Goal: Information Seeking & Learning: Learn about a topic

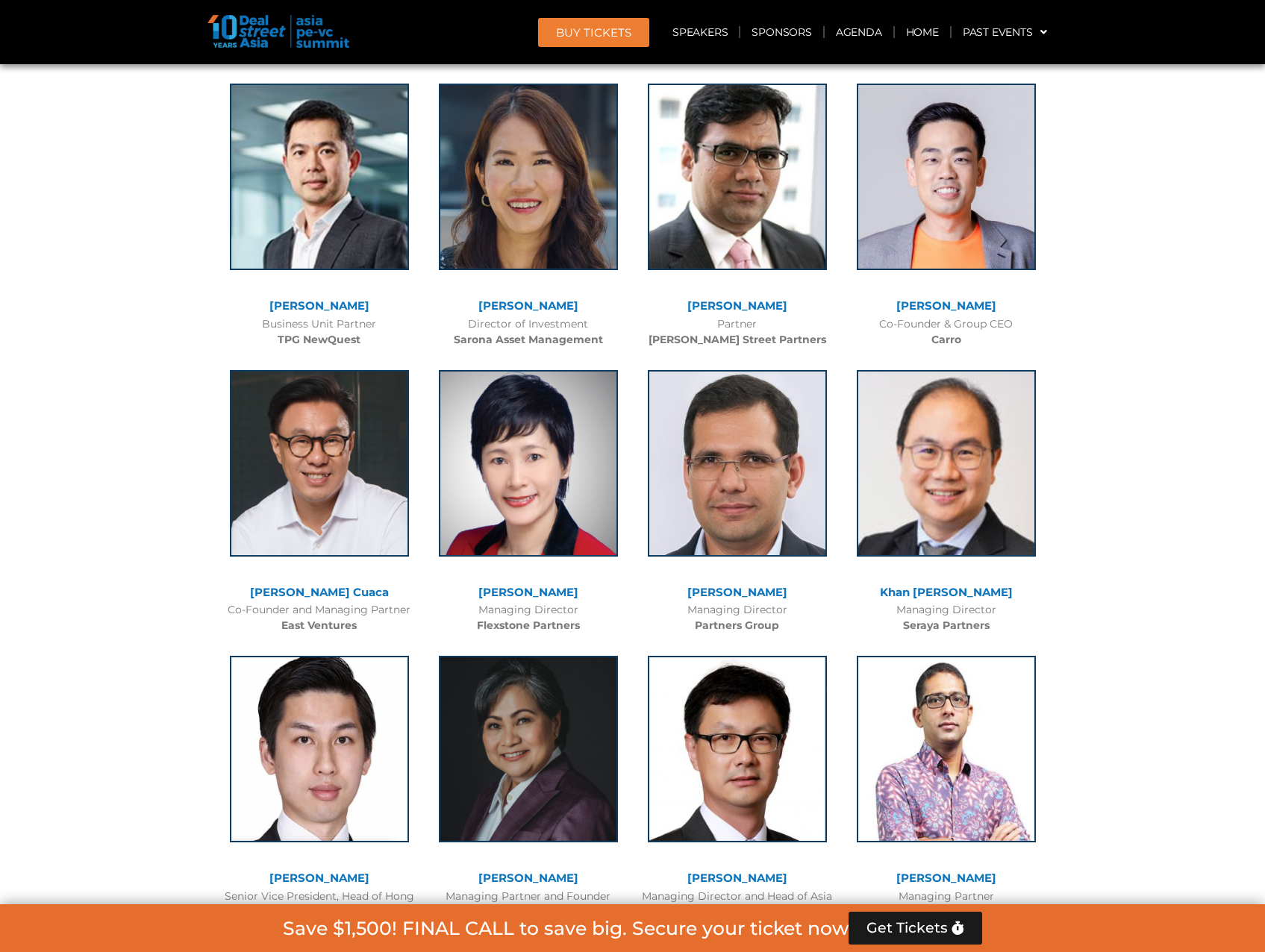
scroll to position [3059, 0]
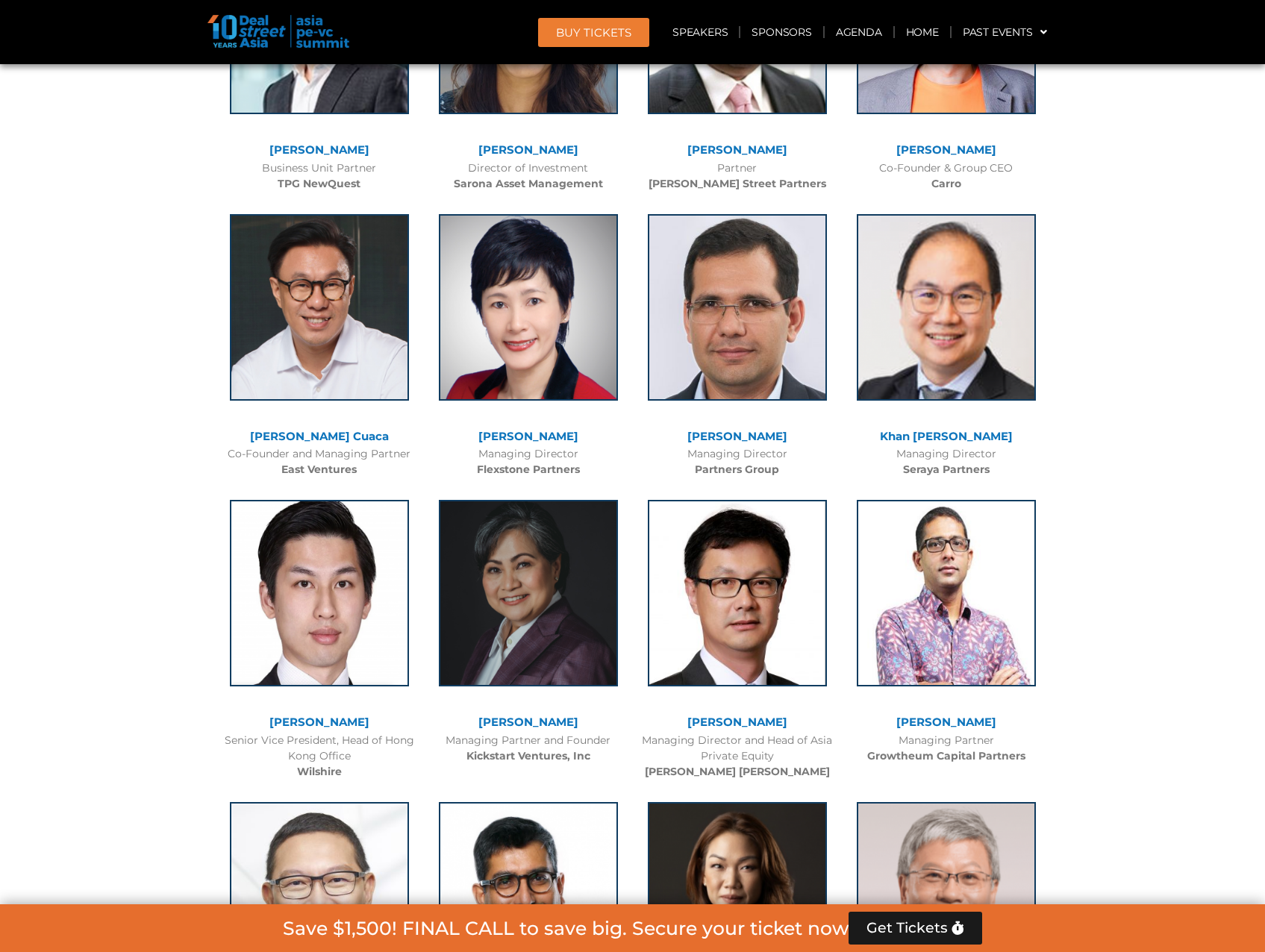
click at [929, 934] on span "Get Tickets" at bounding box center [907, 927] width 81 height 15
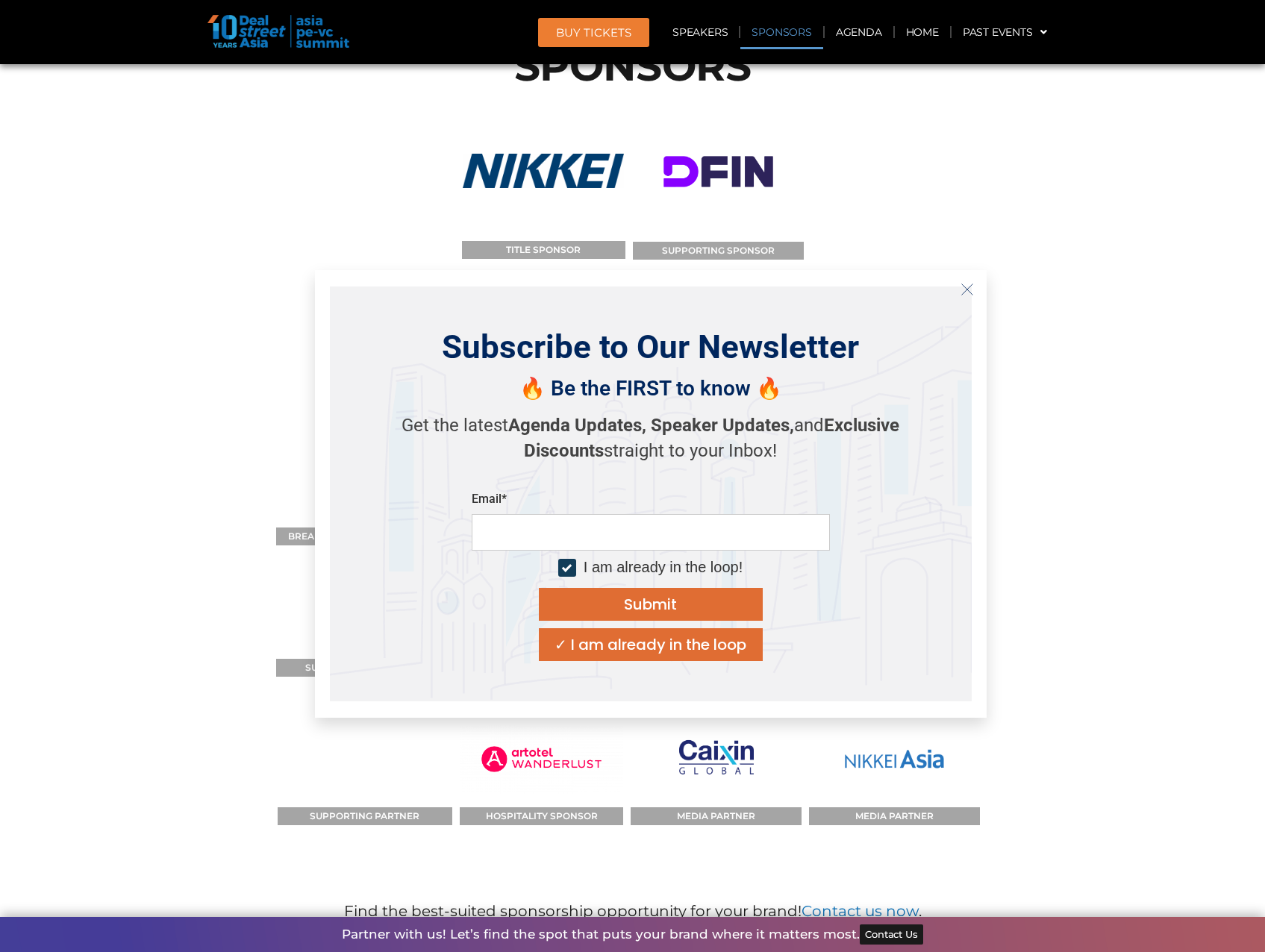
scroll to position [15478, 0]
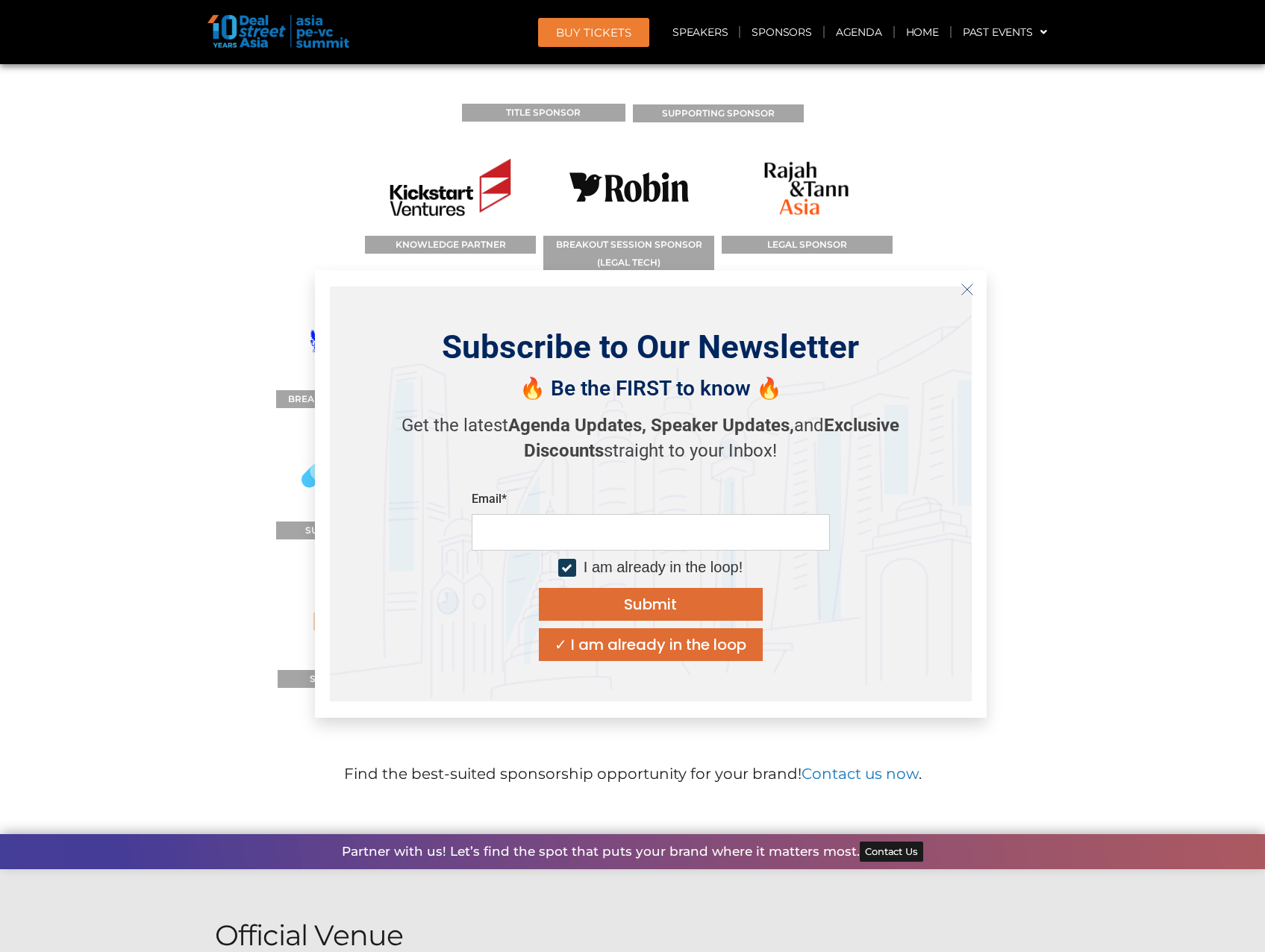
click at [969, 289] on icon "Close" at bounding box center [966, 289] width 13 height 13
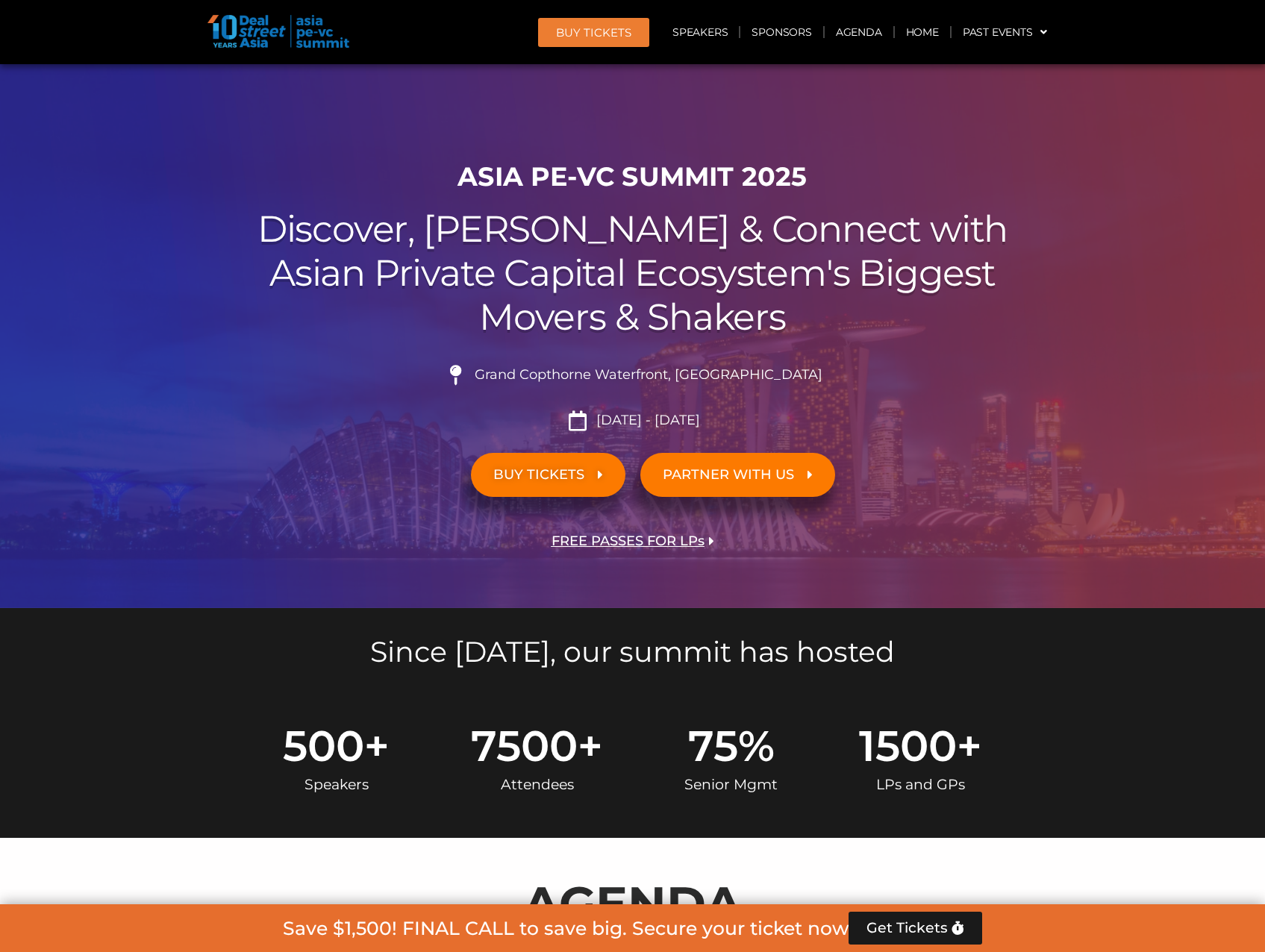
click at [663, 542] on span "FREE PASSES FOR LPs" at bounding box center [627, 541] width 153 height 14
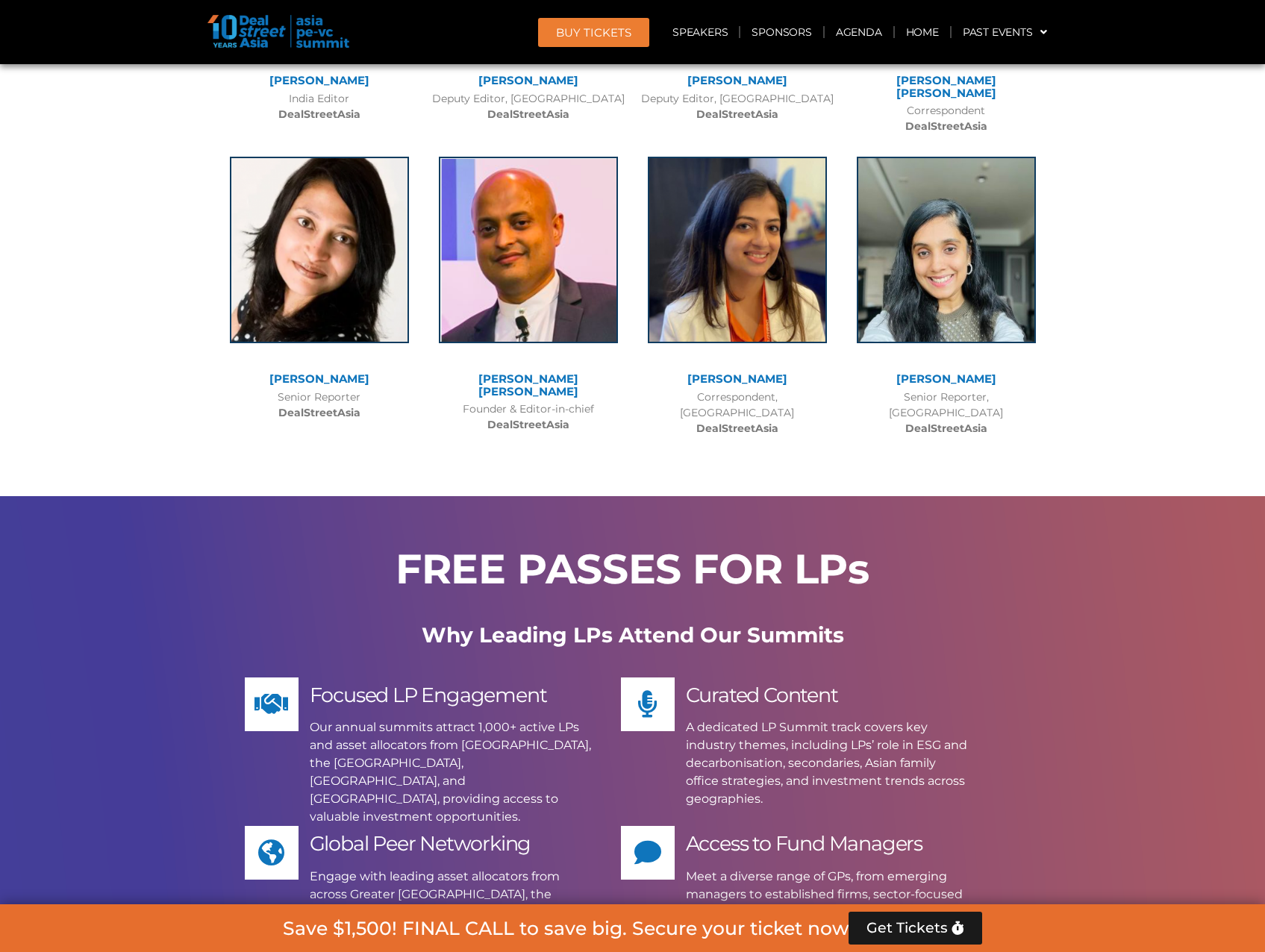
scroll to position [10961, 0]
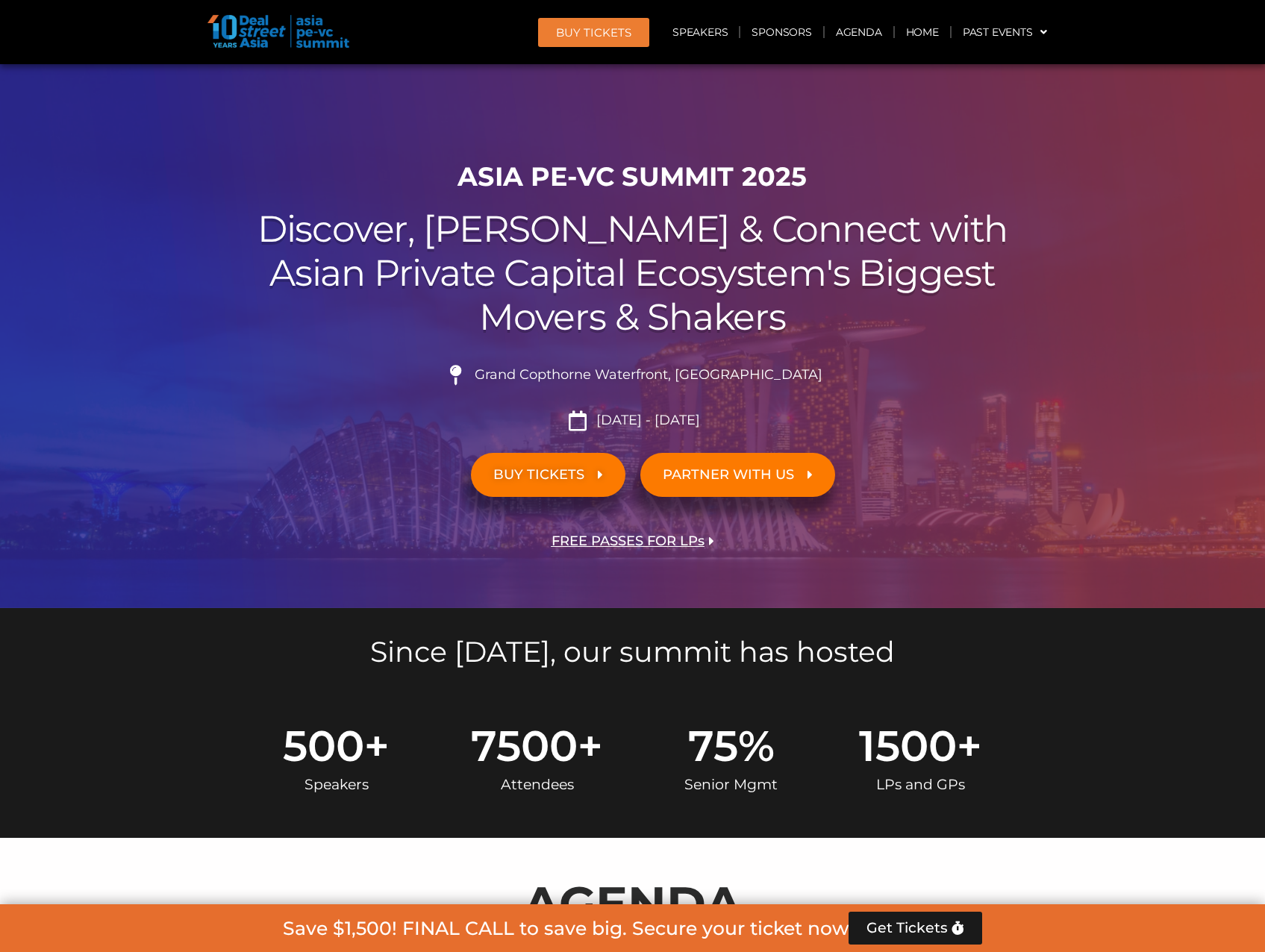
scroll to position [448, 0]
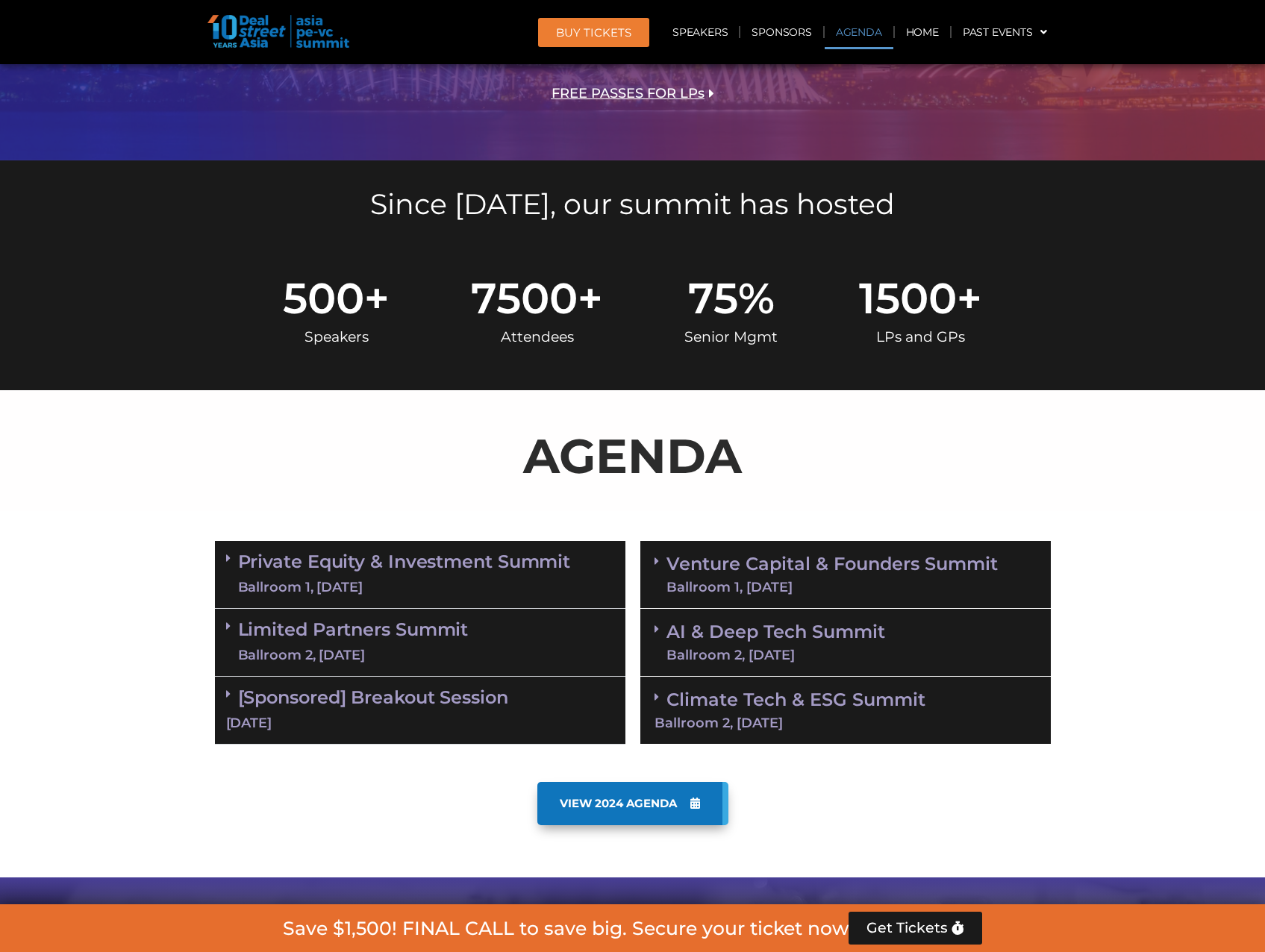
click at [643, 801] on span "VIEW 2024 AGENDA" at bounding box center [618, 803] width 117 height 13
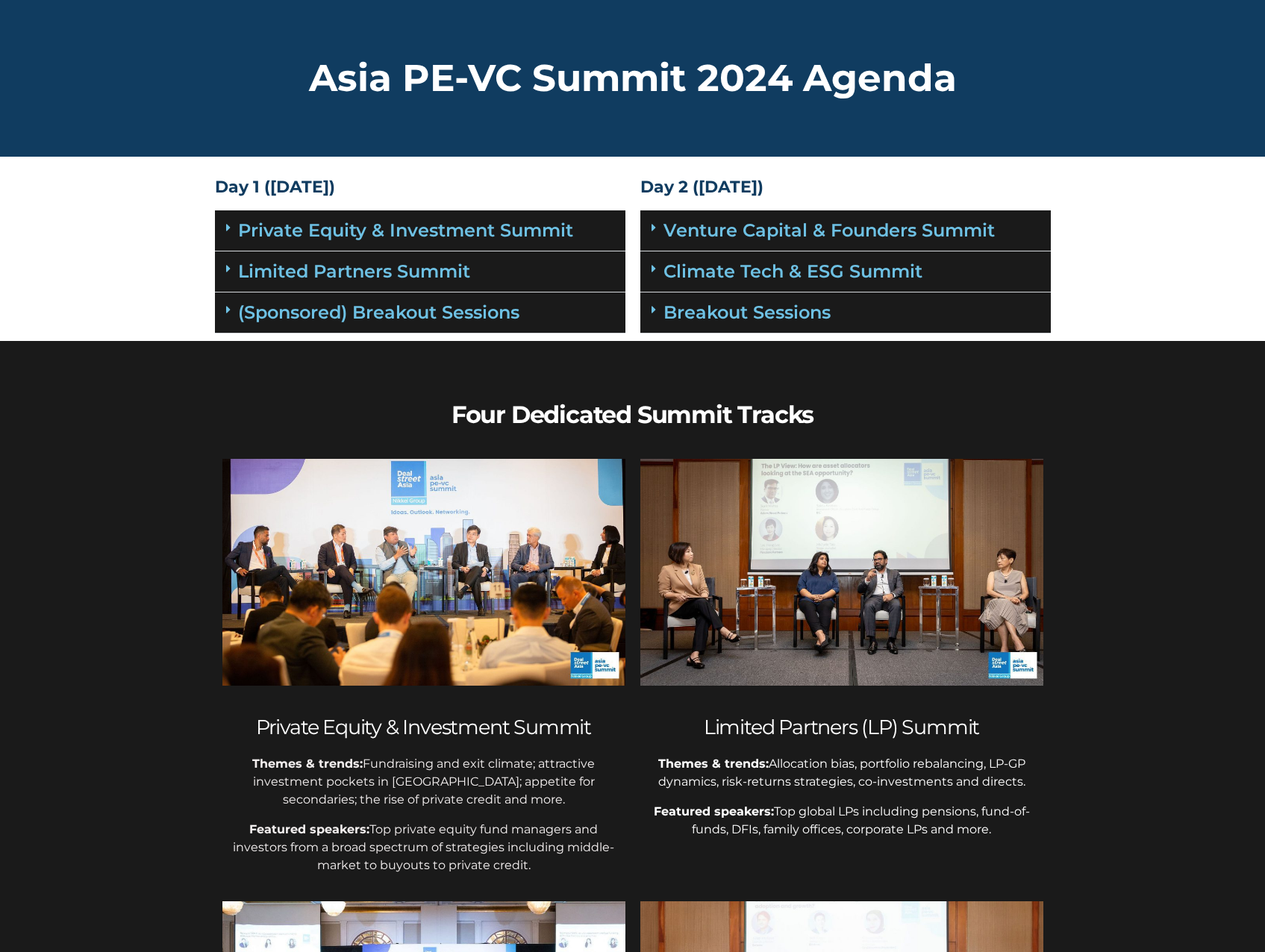
click at [227, 231] on icon at bounding box center [227, 227] width 4 height 12
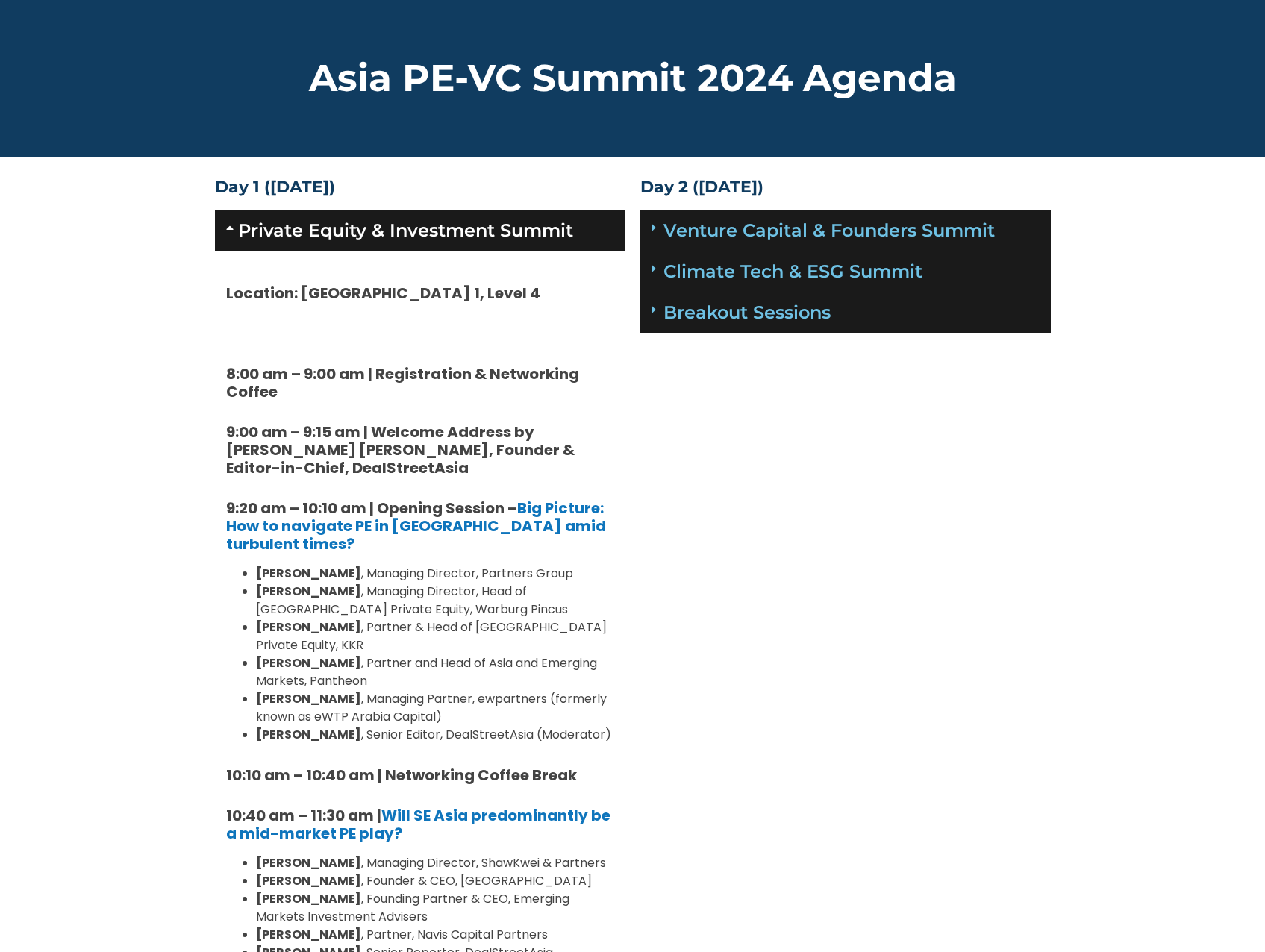
click at [227, 222] on icon at bounding box center [232, 227] width 12 height 12
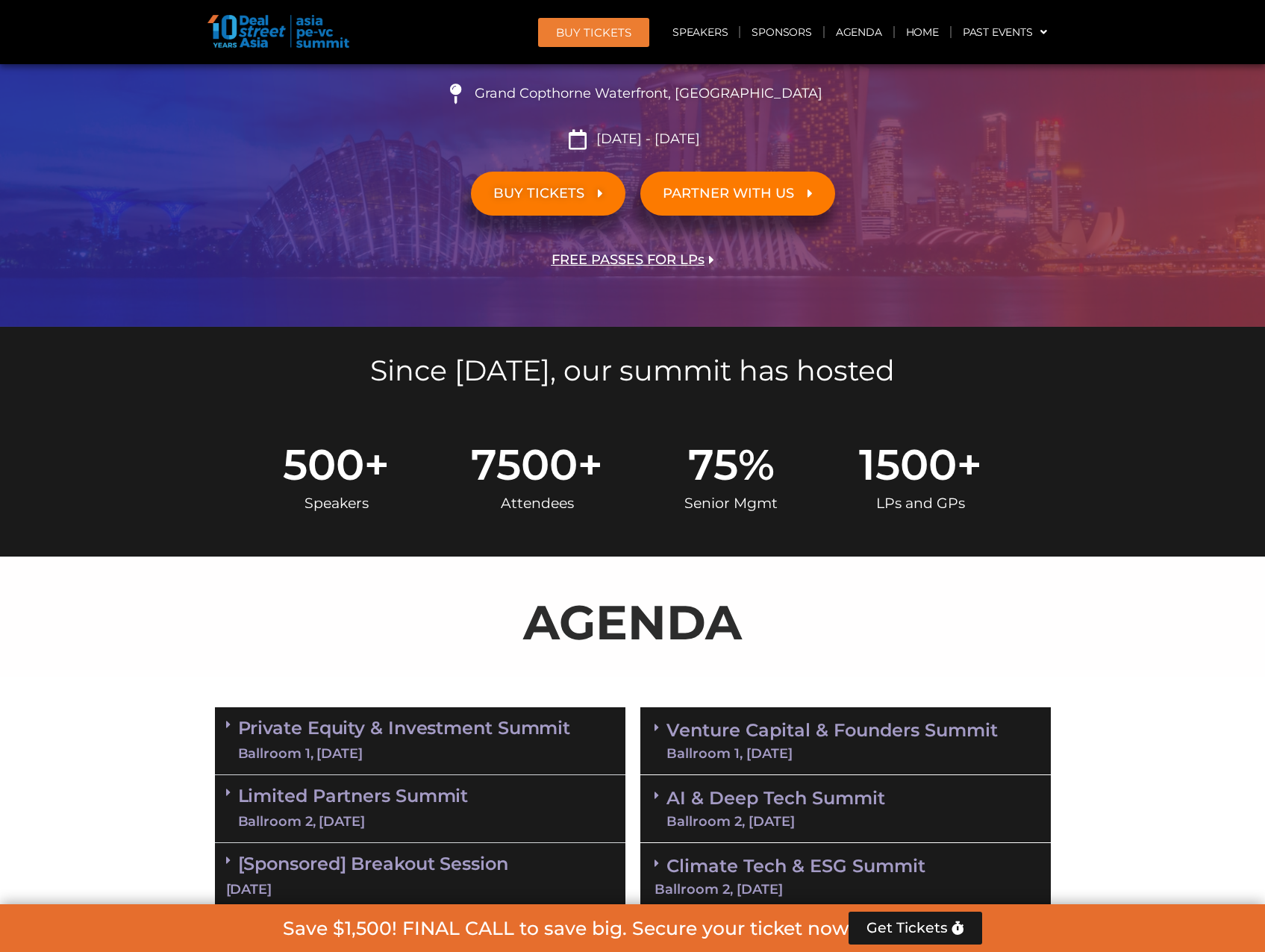
scroll to position [522, 0]
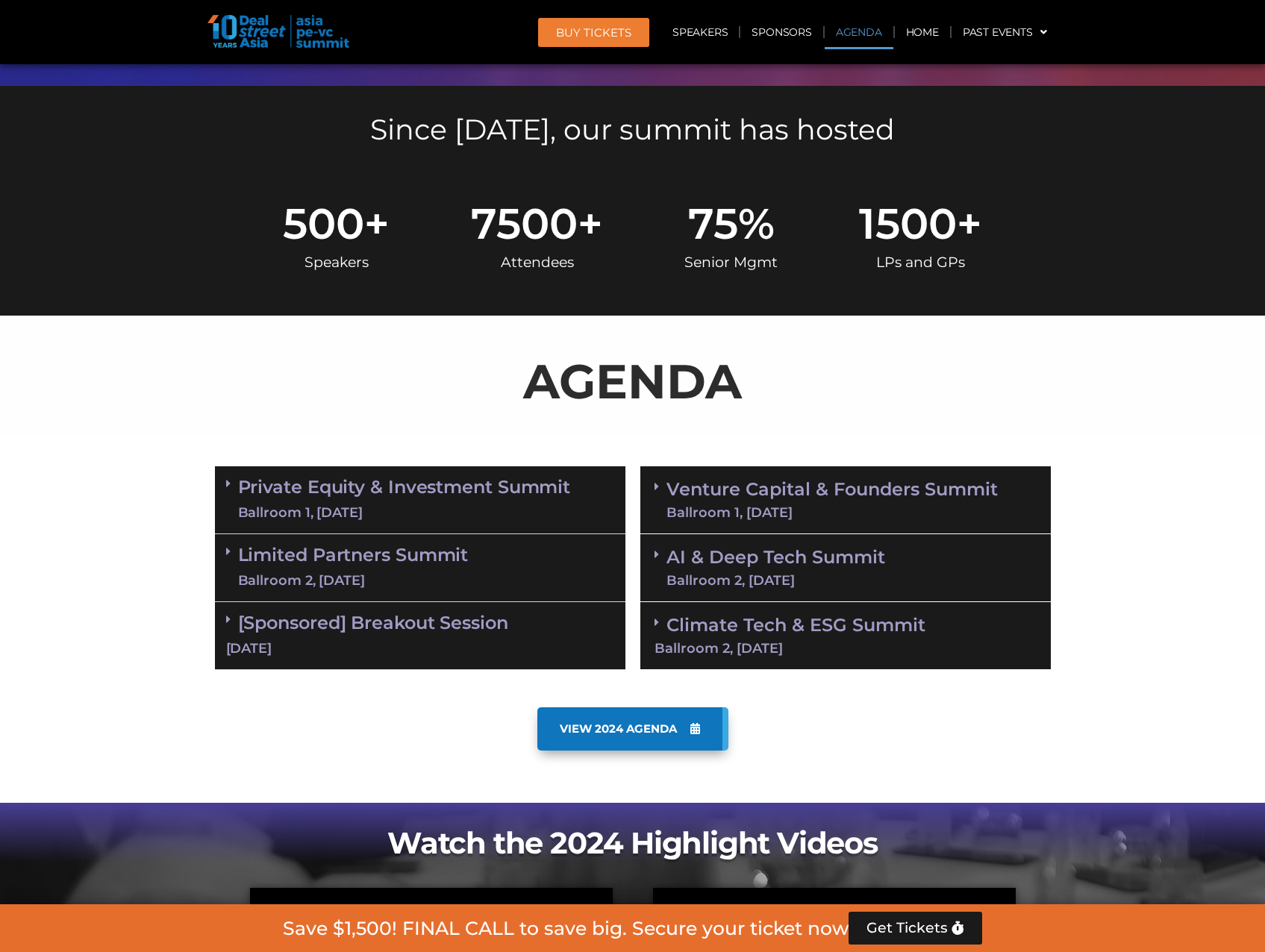
click at [438, 566] on link "Limited Partners [GEOGRAPHIC_DATA] 2, [DATE]" at bounding box center [353, 568] width 231 height 45
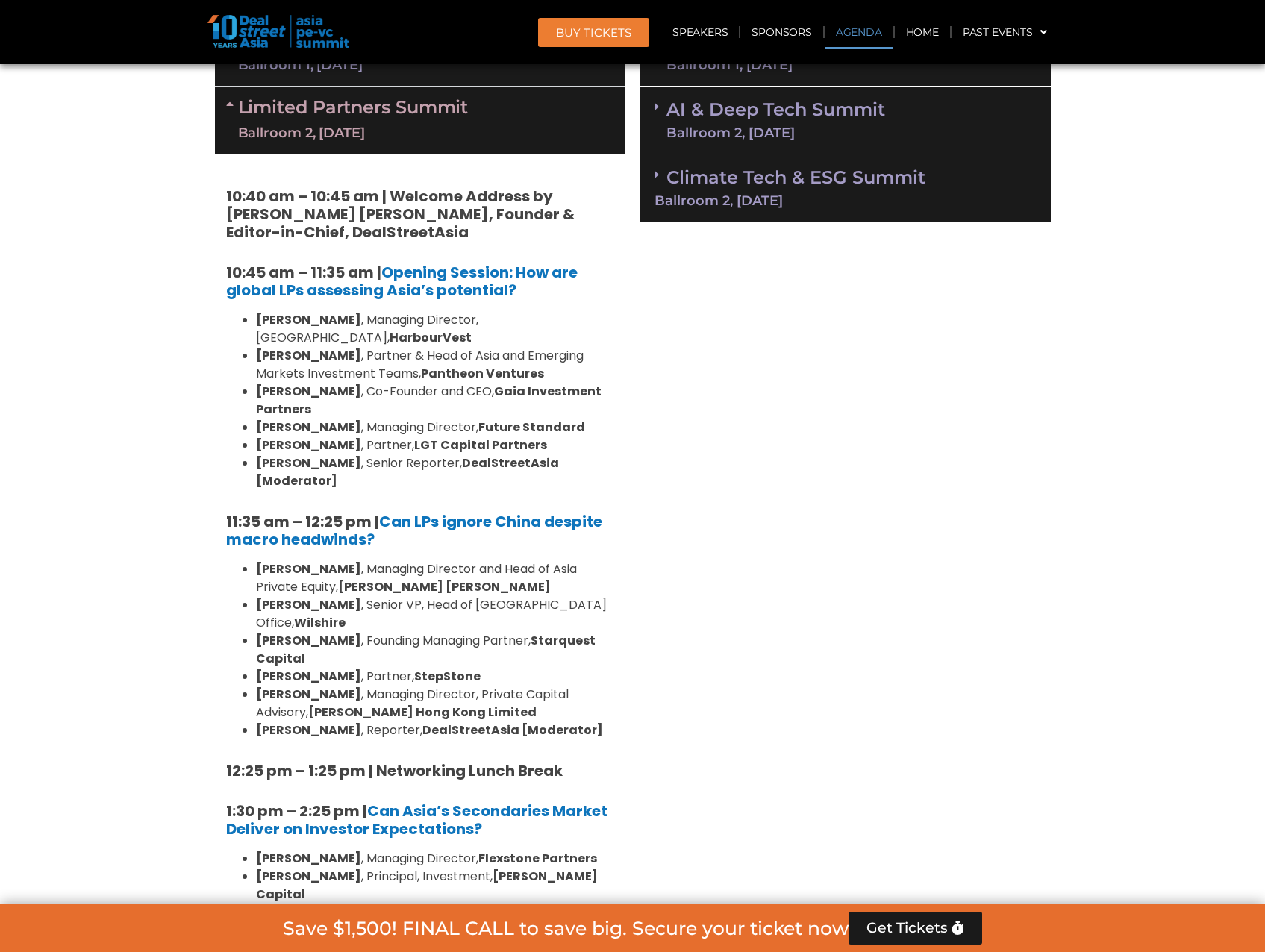
scroll to position [1492, 0]
